Goal: Participate in discussion

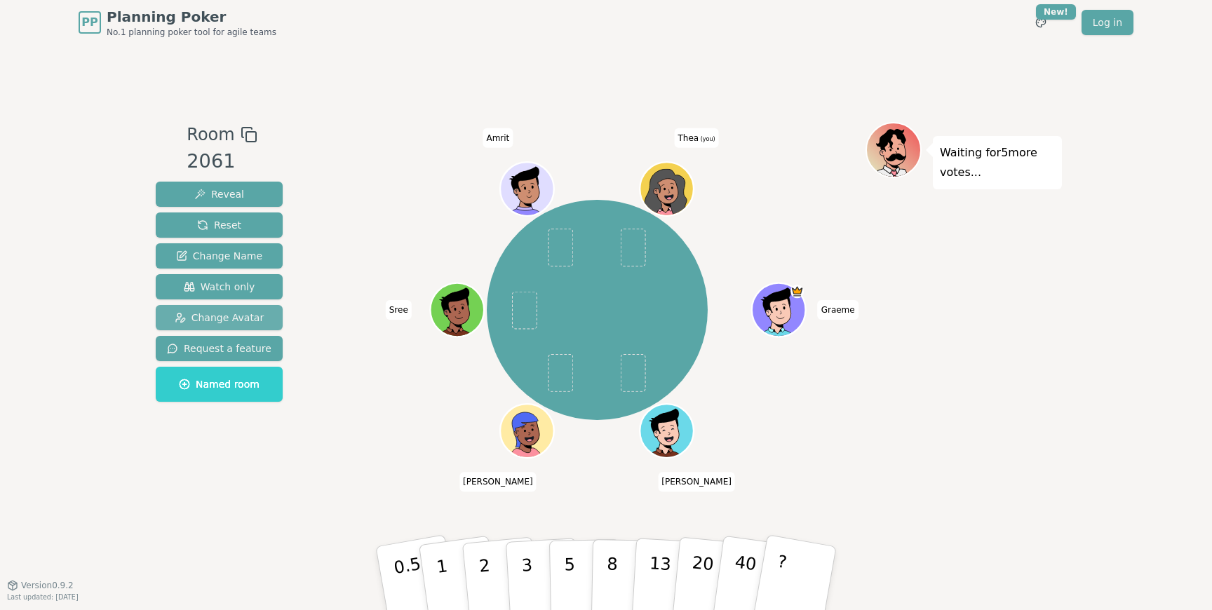
click at [241, 318] on span "Change Avatar" at bounding box center [220, 318] width 90 height 14
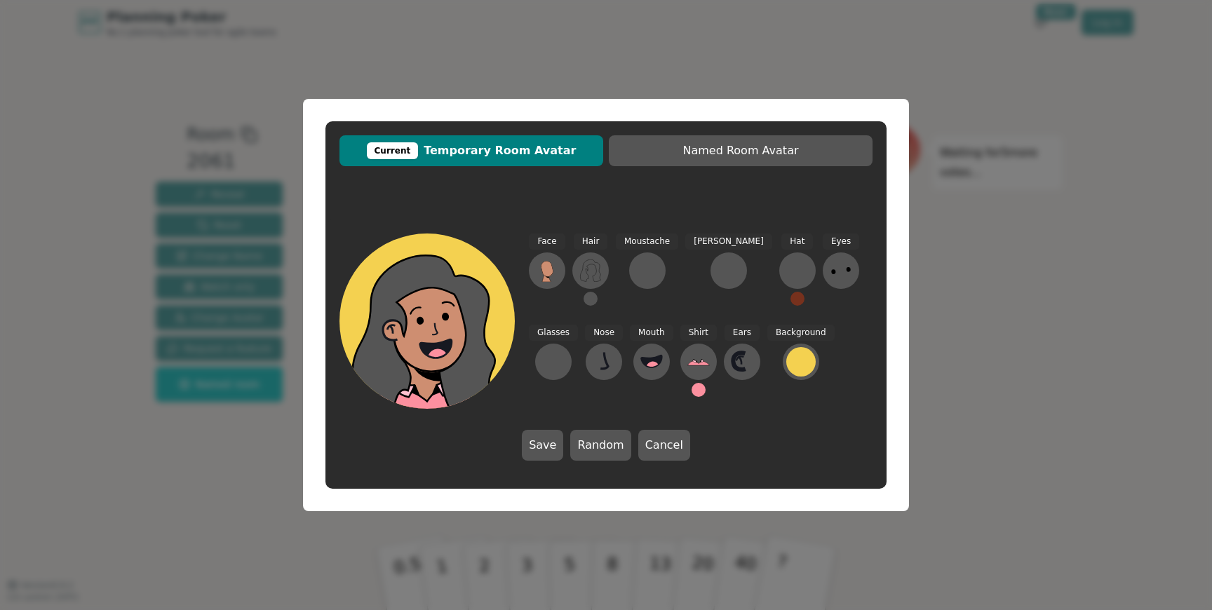
click at [596, 303] on div "Hair" at bounding box center [590, 276] width 36 height 84
click at [588, 302] on button at bounding box center [591, 299] width 14 height 14
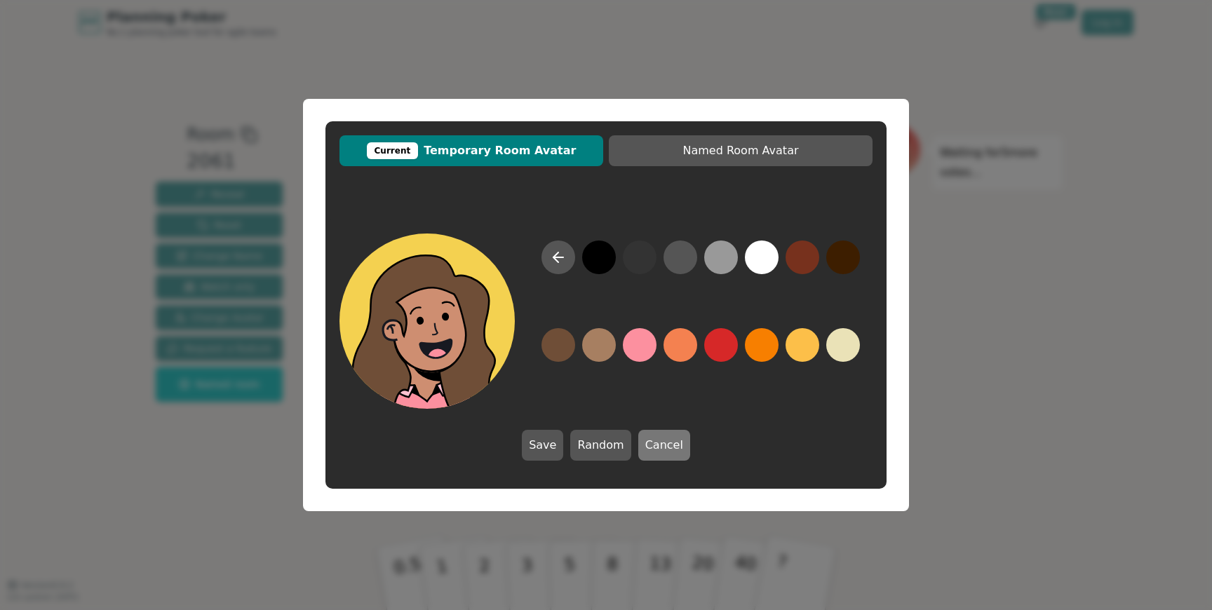
click at [672, 442] on button "Cancel" at bounding box center [664, 445] width 52 height 31
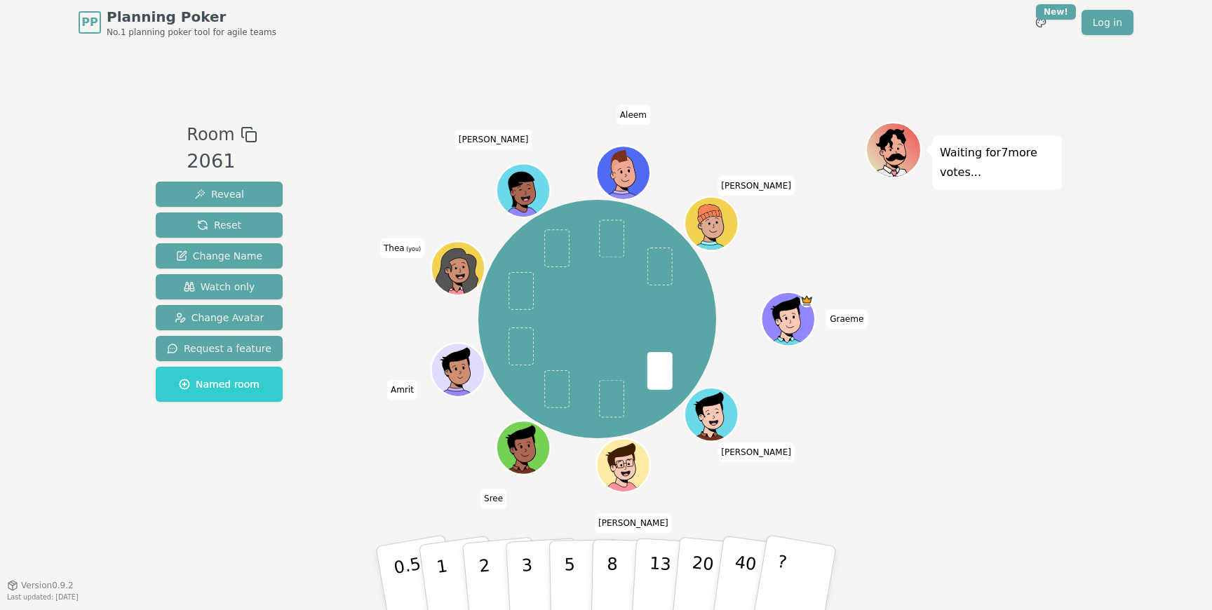
click at [361, 536] on div "Room 2061 Reveal Reset Change Name Watch only Change Avatar Request a feature N…" at bounding box center [606, 315] width 912 height 540
click at [485, 561] on p "2" at bounding box center [486, 580] width 18 height 76
click at [356, 459] on div "Graeme [PERSON_NAME] Sree Amrit [PERSON_NAME] (you) [PERSON_NAME] [PERSON_NAME]" at bounding box center [597, 319] width 537 height 344
click at [532, 572] on button "3" at bounding box center [543, 578] width 76 height 109
click at [333, 506] on div "Graeme [PERSON_NAME] Sree Amrit [PERSON_NAME] (you) [PERSON_NAME] [PERSON_NAME]" at bounding box center [597, 315] width 537 height 386
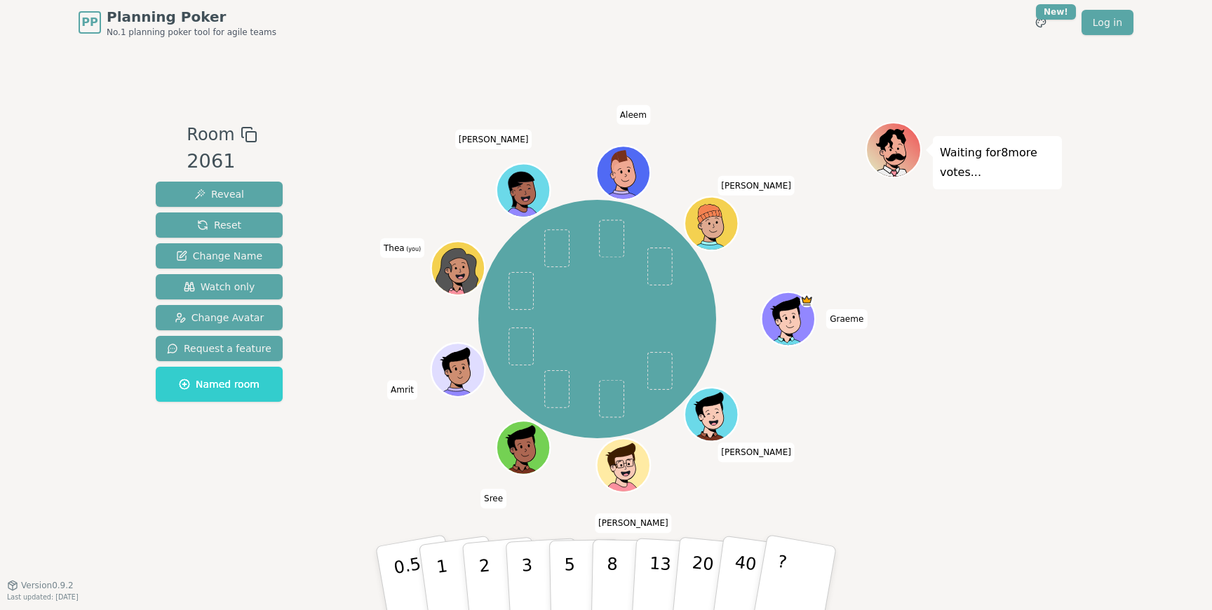
click at [304, 496] on div "Room 2061 Reveal Reset Change Name Watch only Change Avatar Request a feature N…" at bounding box center [606, 315] width 912 height 386
click at [898, 452] on div "Waiting for 8 more votes..." at bounding box center [963, 315] width 196 height 386
click at [355, 477] on div "Graeme [PERSON_NAME] Sree Amrit [PERSON_NAME] (you) [PERSON_NAME] [PERSON_NAME]" at bounding box center [597, 319] width 537 height 344
click at [437, 577] on button "1" at bounding box center [458, 579] width 83 height 114
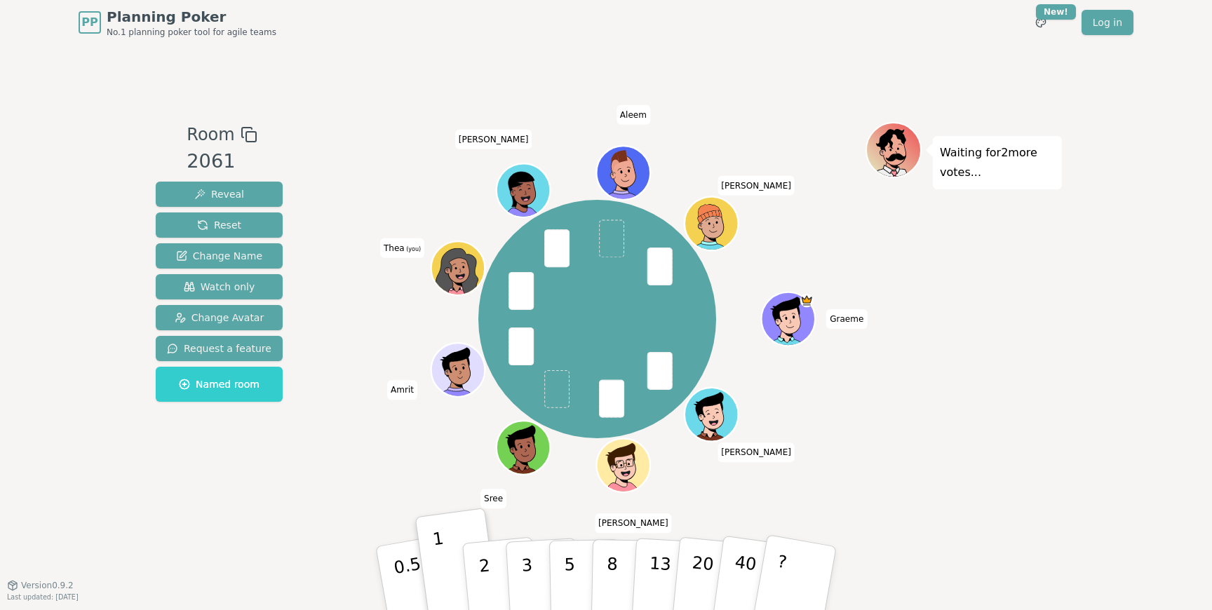
click at [331, 466] on div "Graeme [PERSON_NAME] Sree Amrit [PERSON_NAME] (you) [PERSON_NAME] [PERSON_NAME]" at bounding box center [597, 319] width 537 height 344
click at [314, 467] on div "Room 2061 Reveal Reset Change Name Watch only Change Avatar Request a feature N…" at bounding box center [606, 315] width 912 height 386
click at [353, 466] on div "Graeme [PERSON_NAME] Sree Amrit [PERSON_NAME] (you) [PERSON_NAME] [PERSON_NAME]" at bounding box center [597, 319] width 537 height 344
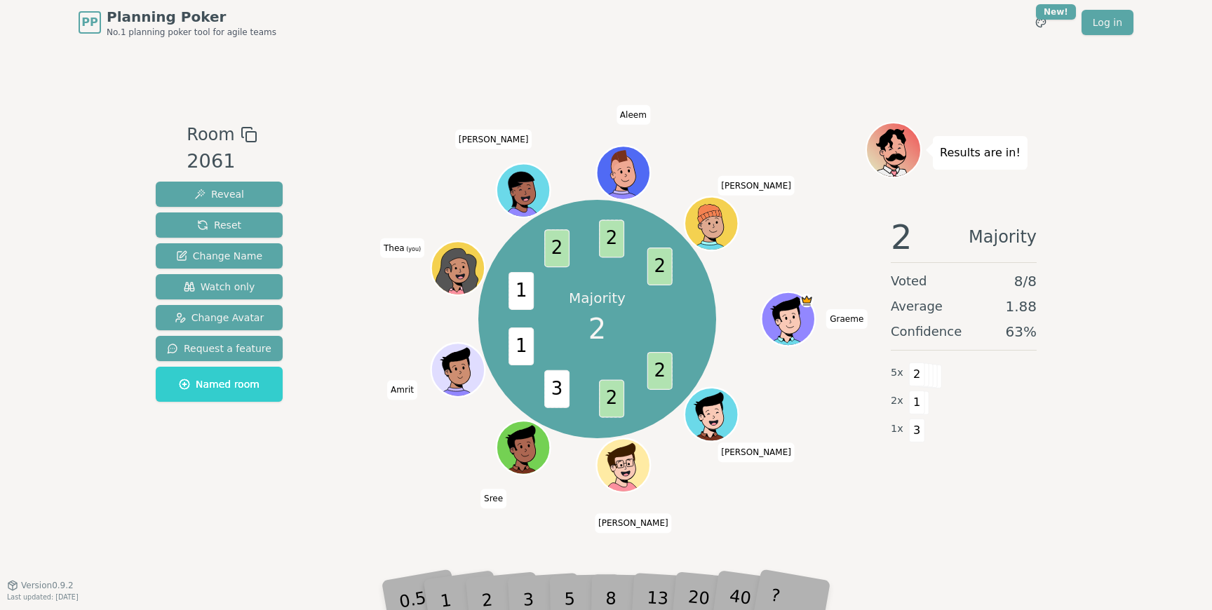
click at [374, 479] on div "Majority 2 2 2 3 1 1 2 2 2 Graeme [PERSON_NAME] Sree Amrit [PERSON_NAME] (you) …" at bounding box center [597, 319] width 537 height 344
click at [490, 595] on div "2" at bounding box center [501, 578] width 46 height 53
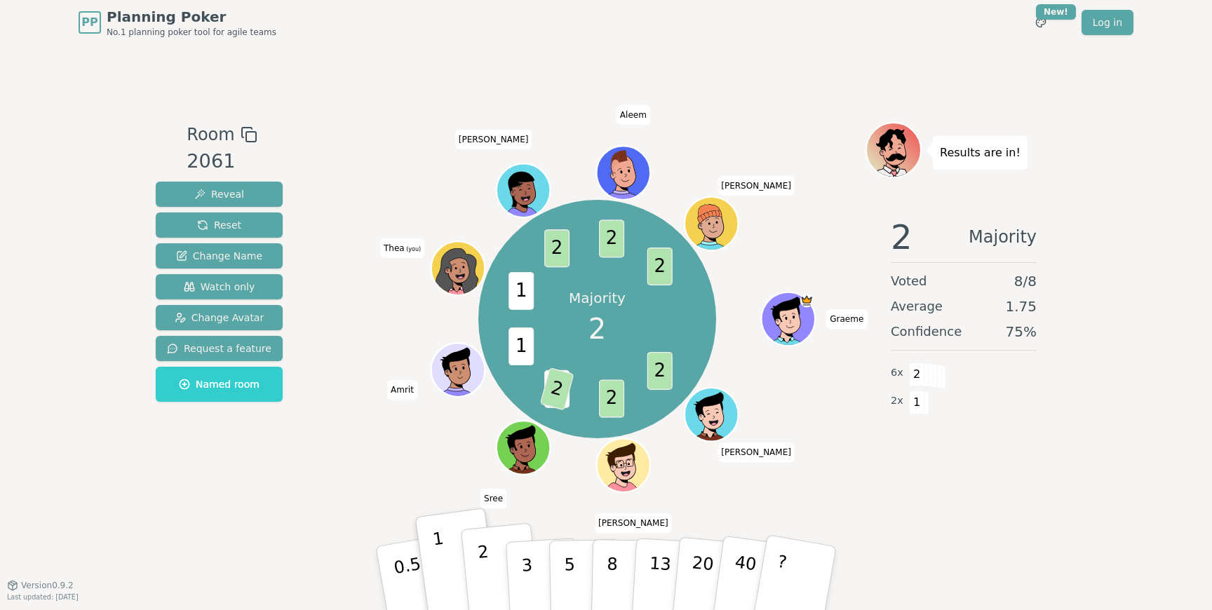
click at [494, 576] on button "2" at bounding box center [501, 579] width 80 height 112
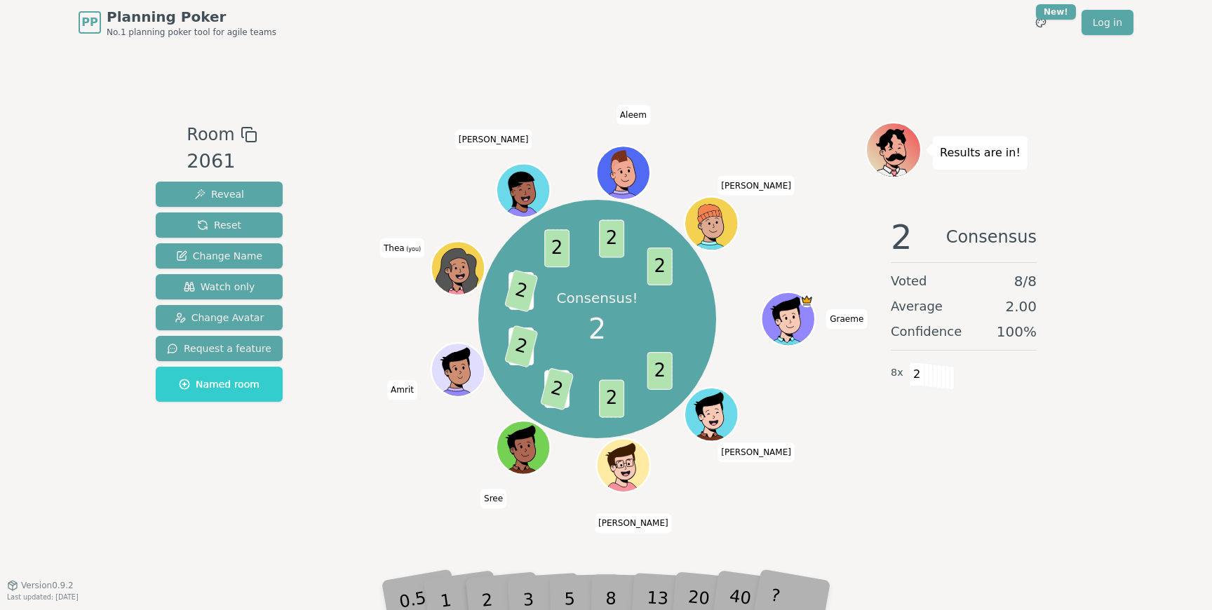
click at [365, 498] on div "Consensus! 2 2 2 3 2 1 2 1 2 2 2 2 Graeme [PERSON_NAME] Sree Amrit [PERSON_NAME…" at bounding box center [597, 315] width 537 height 386
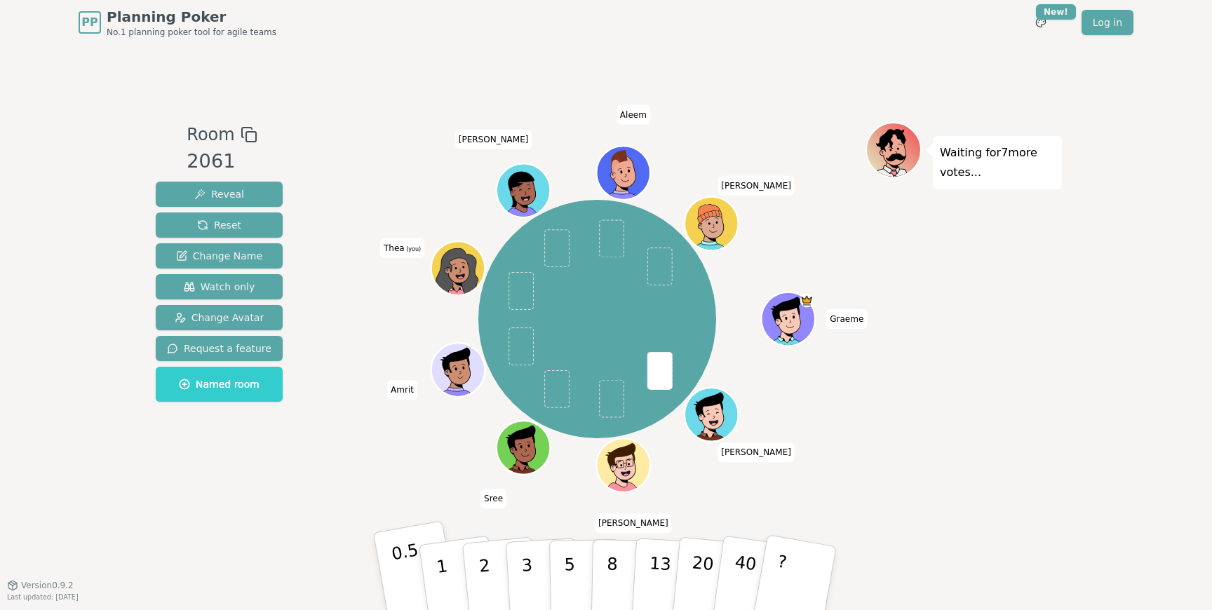
click at [407, 587] on p "0.5" at bounding box center [409, 579] width 39 height 79
click at [443, 571] on p "1" at bounding box center [443, 580] width 21 height 76
click at [321, 543] on div "Room 2061 Reveal Reset Change Name Watch only Change Avatar Request a feature N…" at bounding box center [606, 315] width 912 height 540
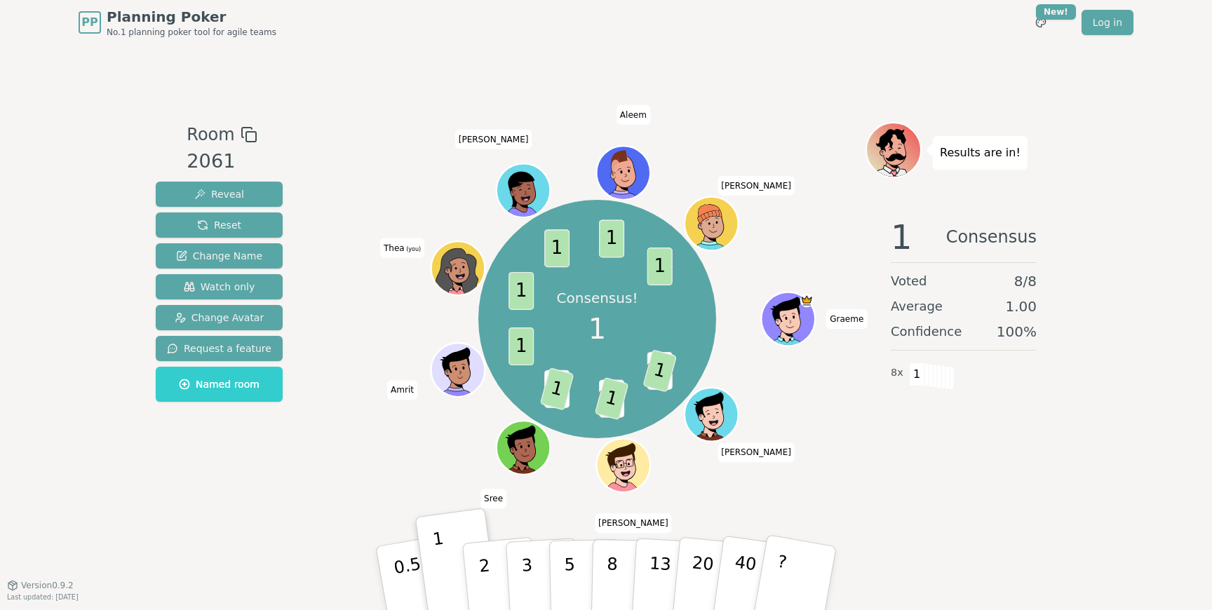
click at [332, 506] on div "Consensus! 1 0.5 1 0.5 1 2 1 1 1 1 1 1 Graeme [PERSON_NAME] Sree Amrit [PERSON_…" at bounding box center [597, 315] width 537 height 386
click at [305, 483] on div "Room 2061 Reveal Reset Change Name Watch only Change Avatar Request a feature N…" at bounding box center [606, 315] width 912 height 386
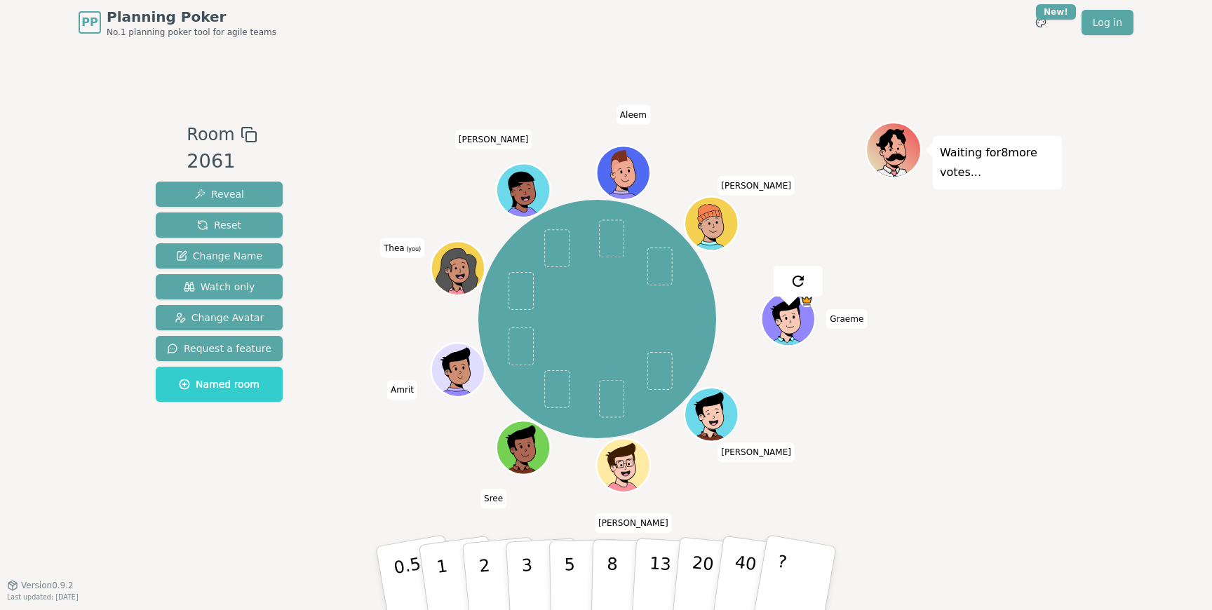
click at [305, 483] on div "Room 2061 Reveal Reset Change Name Watch only Change Avatar Request a feature N…" at bounding box center [606, 315] width 912 height 386
click at [447, 560] on button "1" at bounding box center [458, 579] width 83 height 114
click at [344, 489] on div "Graeme [PERSON_NAME] Sree Amrit [PERSON_NAME] (you) [PERSON_NAME] [PERSON_NAME]" at bounding box center [597, 319] width 537 height 344
